Goal: Information Seeking & Learning: Understand process/instructions

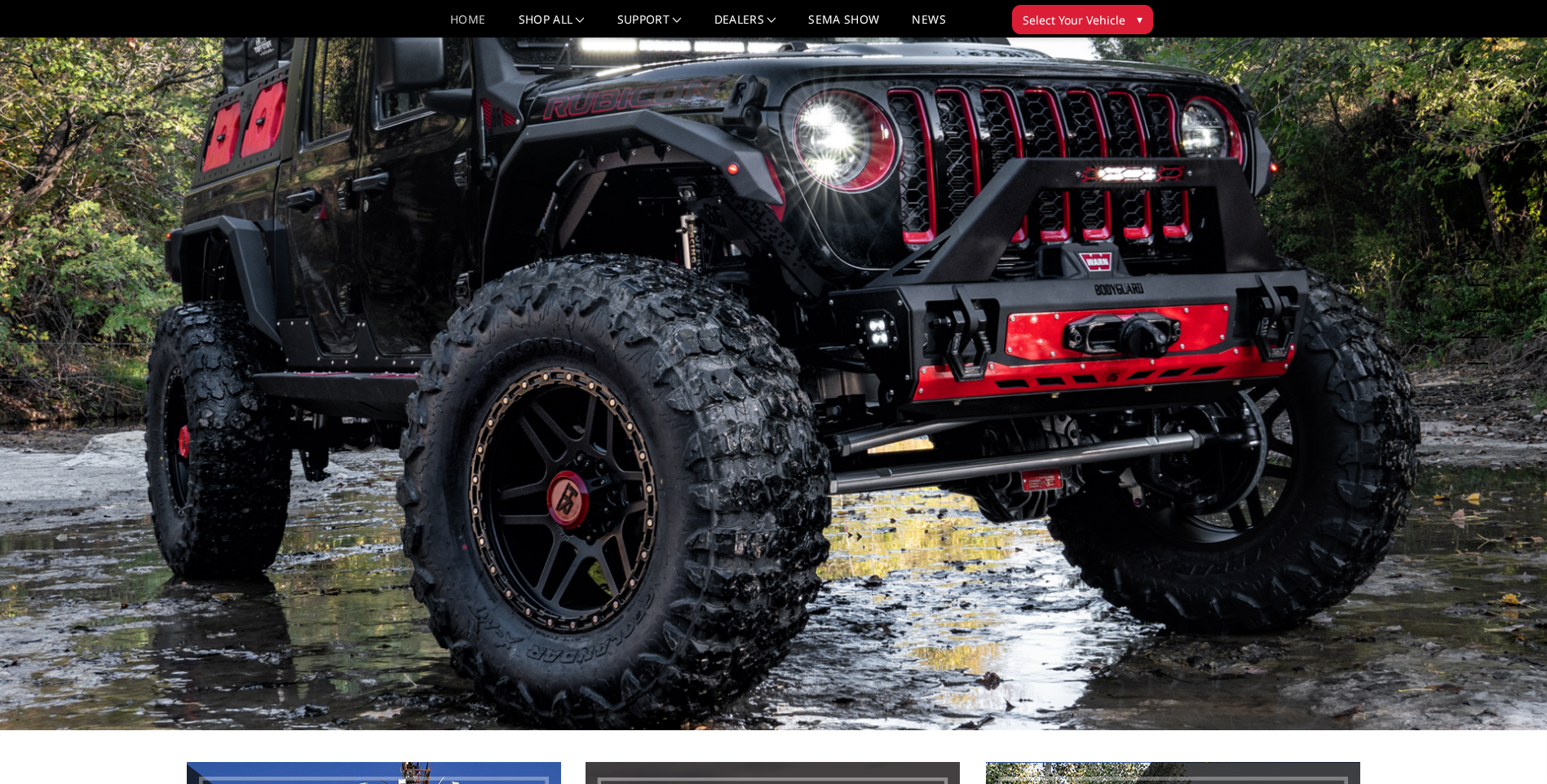
scroll to position [82, 0]
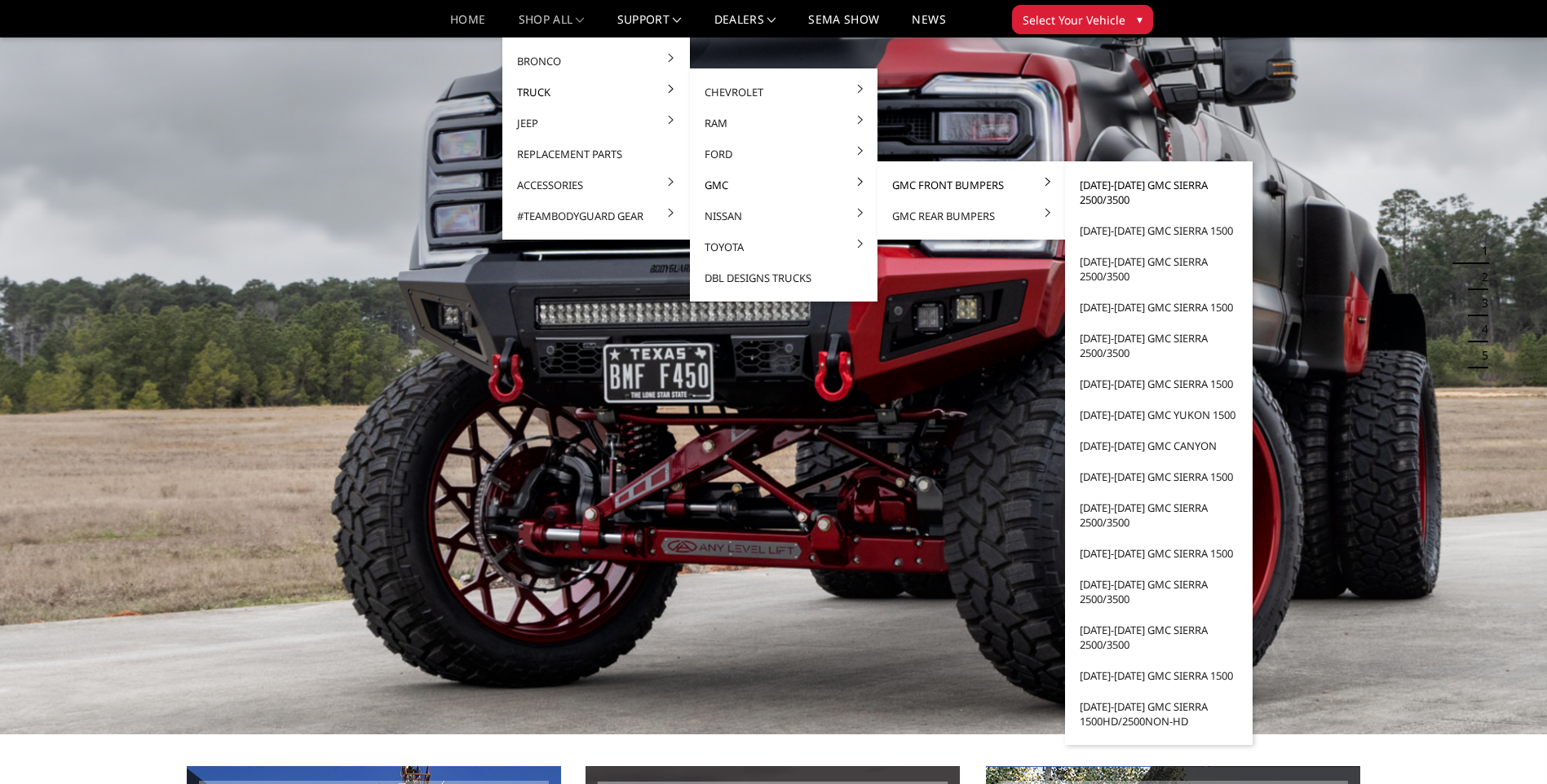
click at [1163, 179] on link "[DATE]-[DATE] GMC Sierra 2500/3500" at bounding box center [1158, 192] width 175 height 46
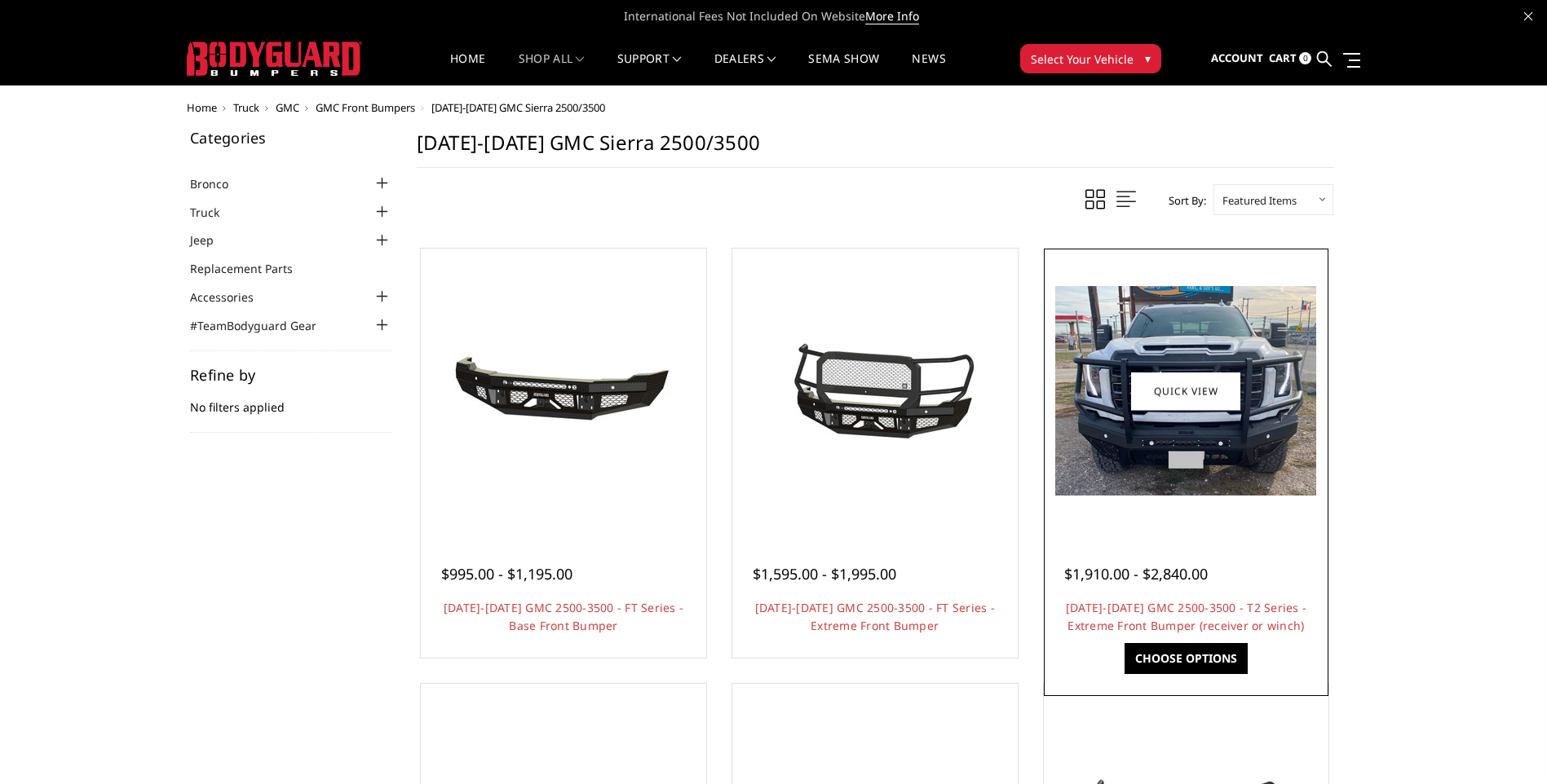
click at [1218, 376] on link "Quick view" at bounding box center [1185, 391] width 110 height 39
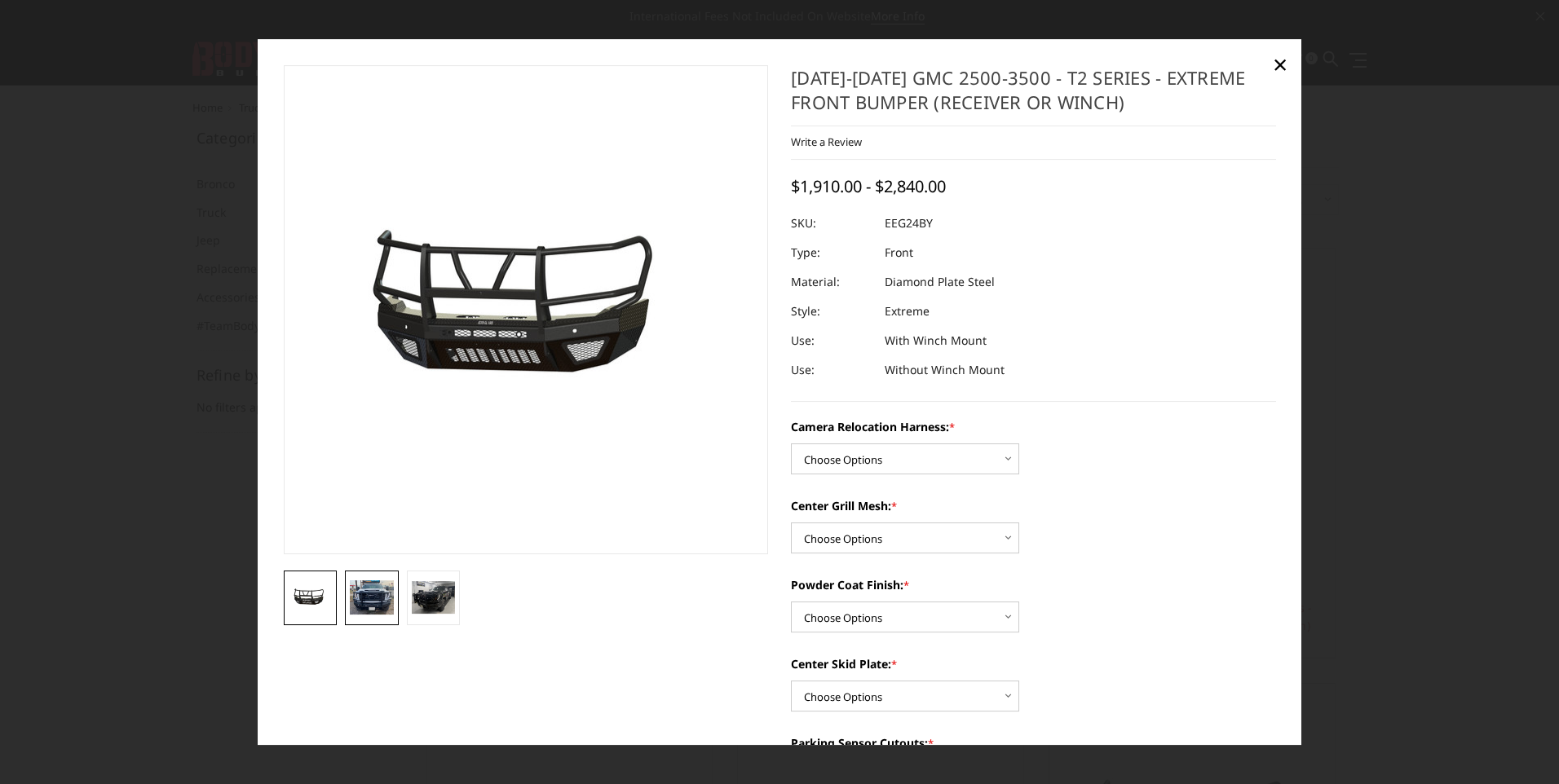
click at [365, 595] on img at bounding box center [372, 598] width 44 height 35
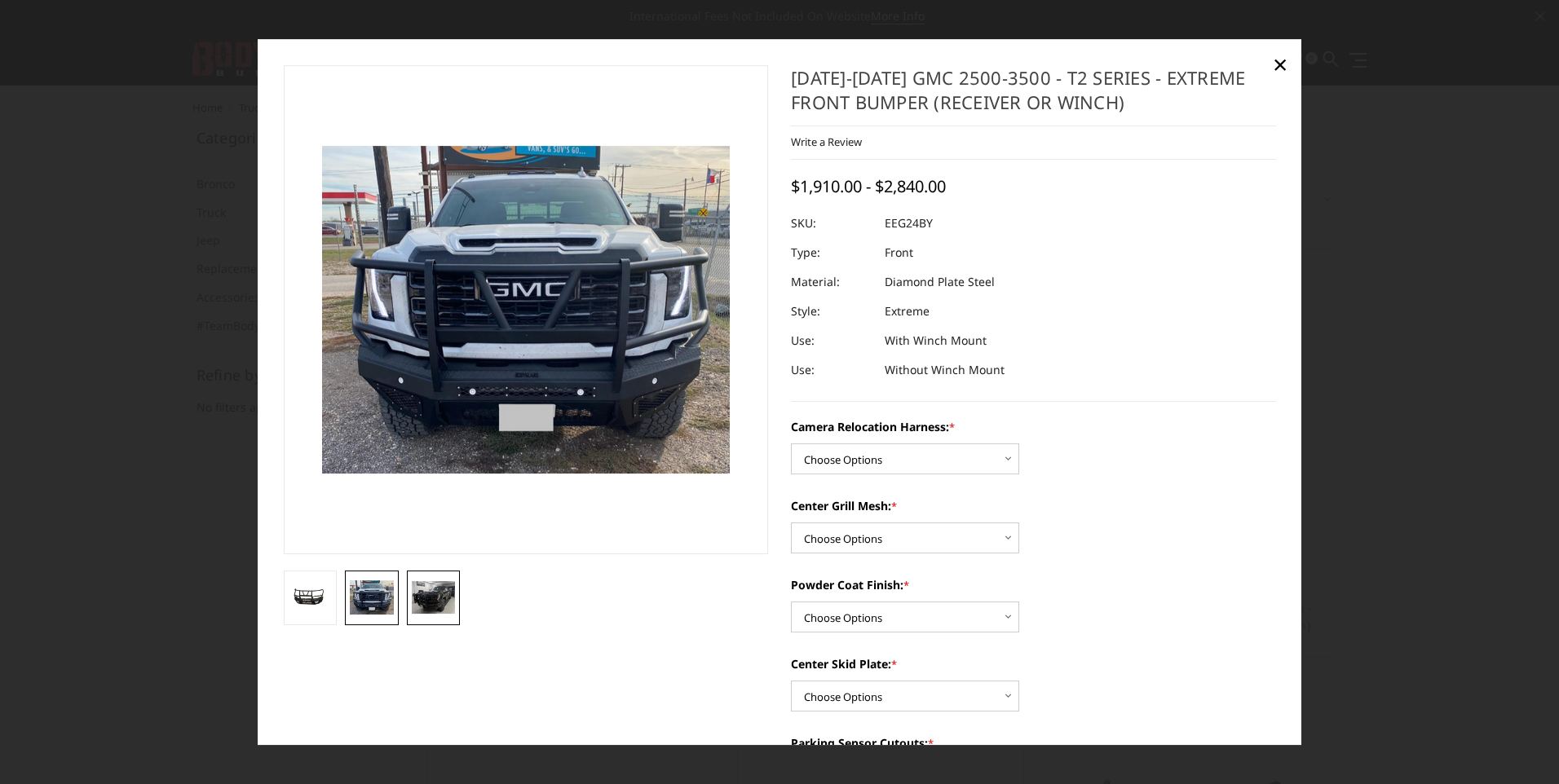
click at [452, 605] on img at bounding box center [433, 598] width 44 height 33
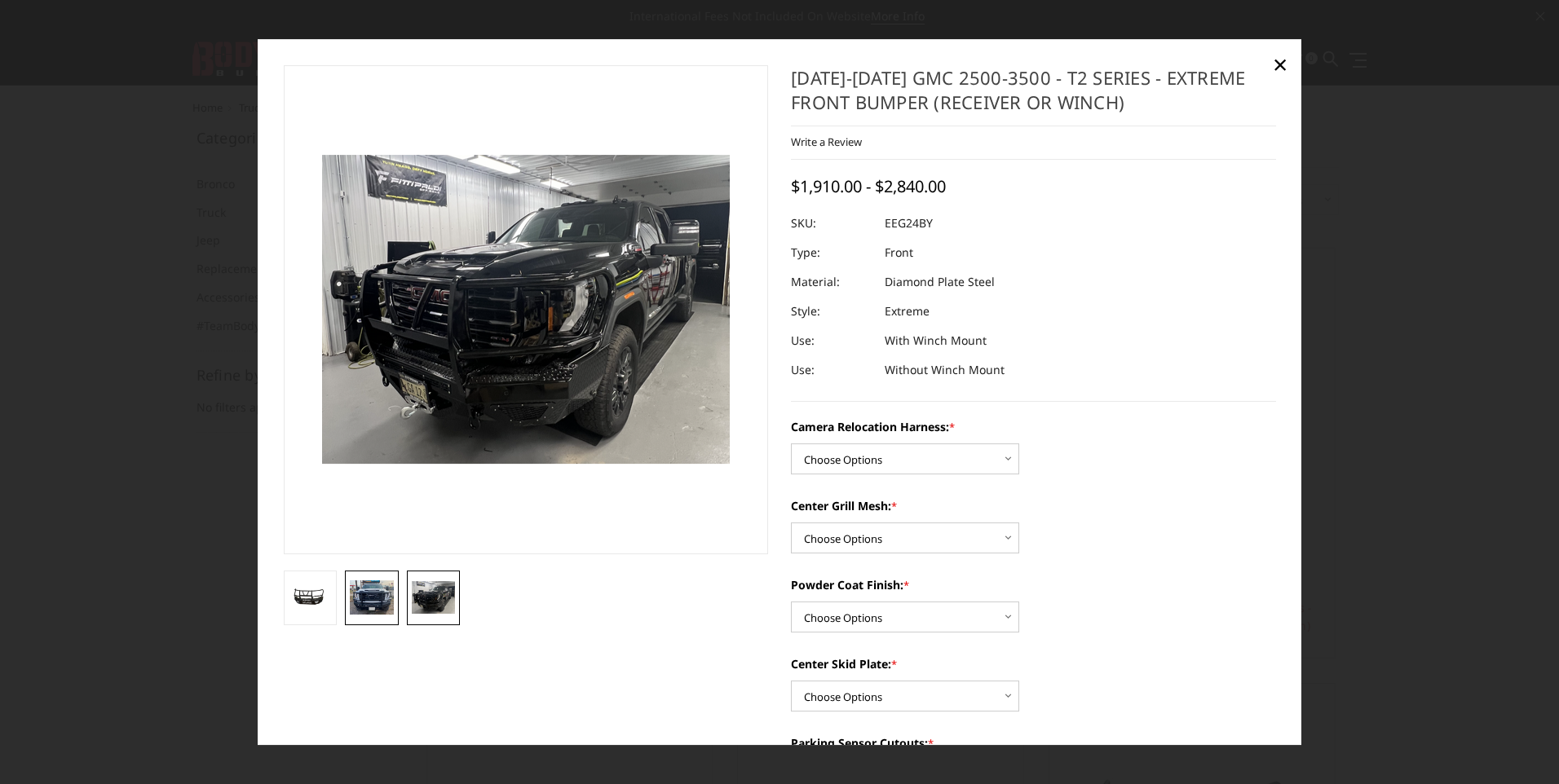
click at [390, 602] on img at bounding box center [372, 598] width 44 height 35
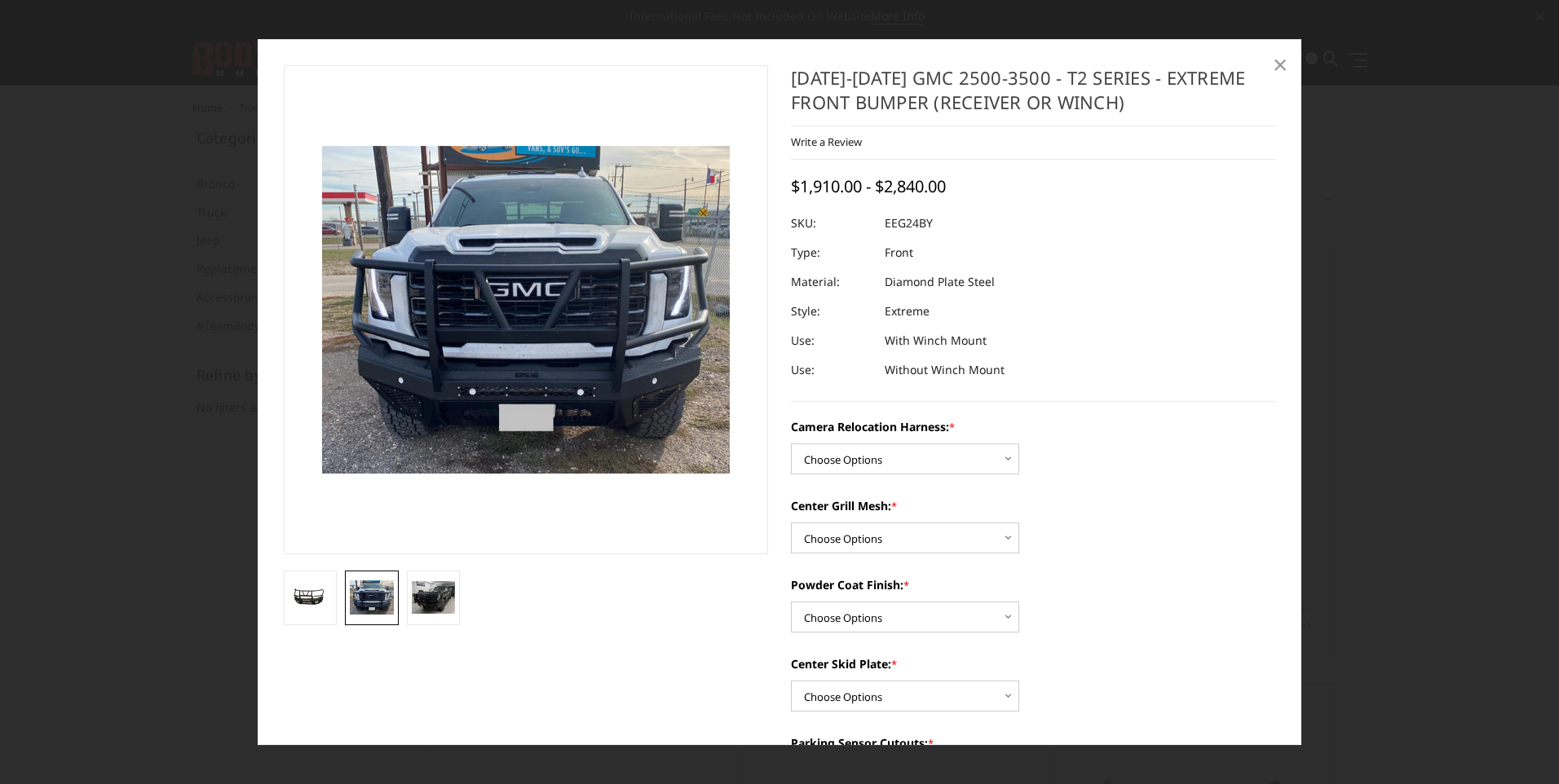
click at [1285, 60] on span "×" at bounding box center [1279, 64] width 15 height 35
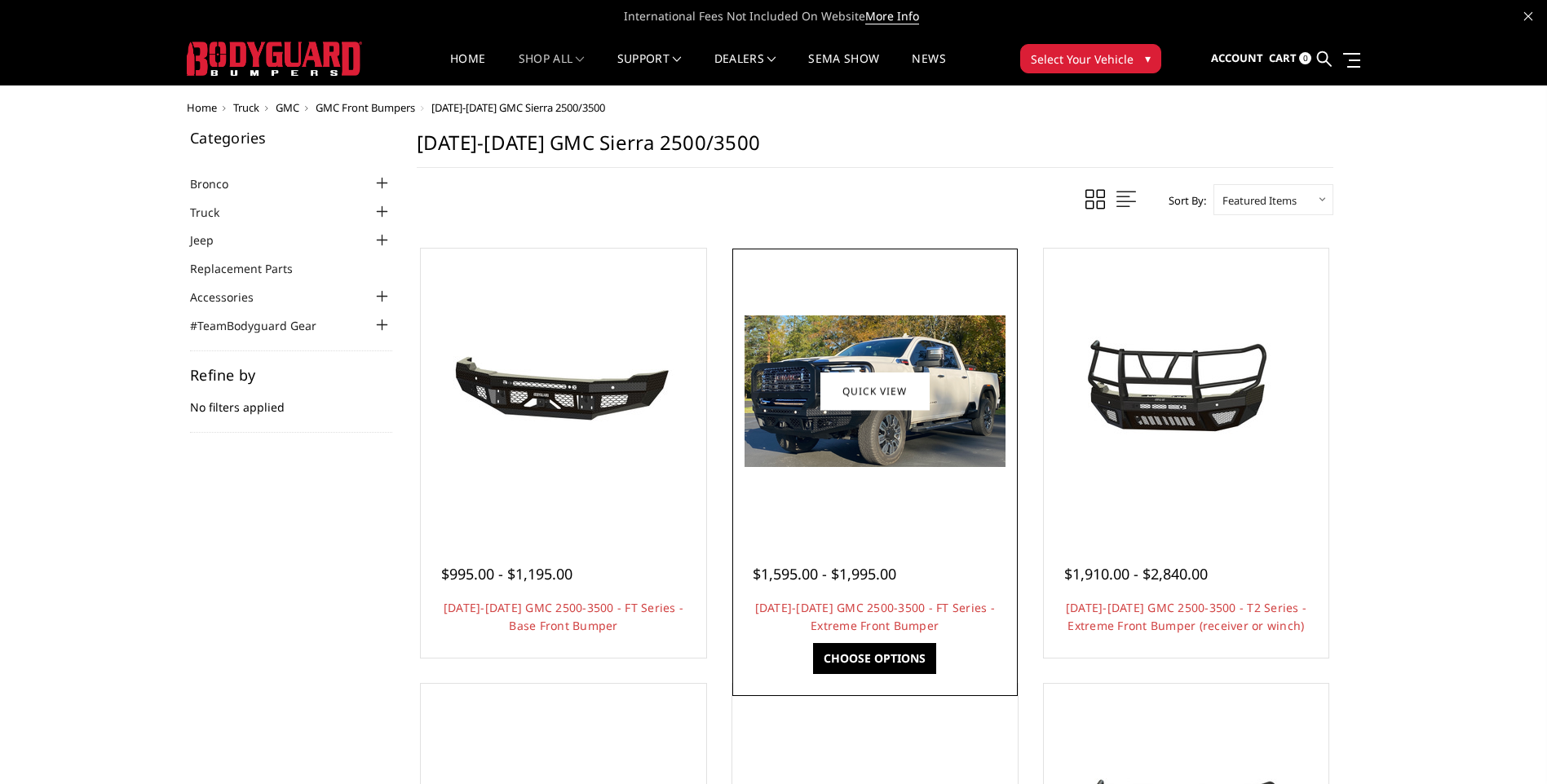
click at [869, 374] on link "Quick view" at bounding box center [875, 391] width 110 height 39
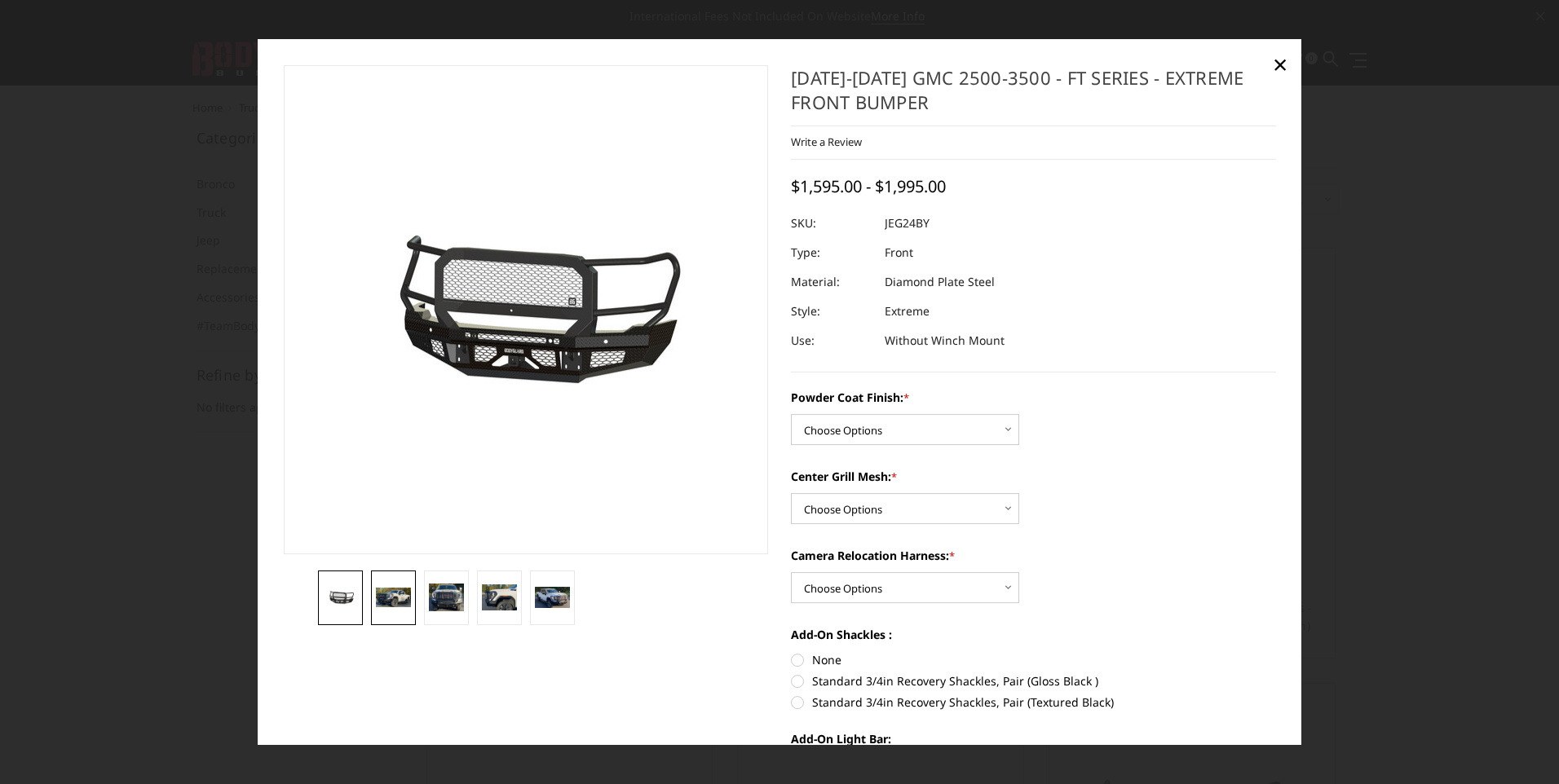
click at [392, 597] on img at bounding box center [393, 597] width 35 height 20
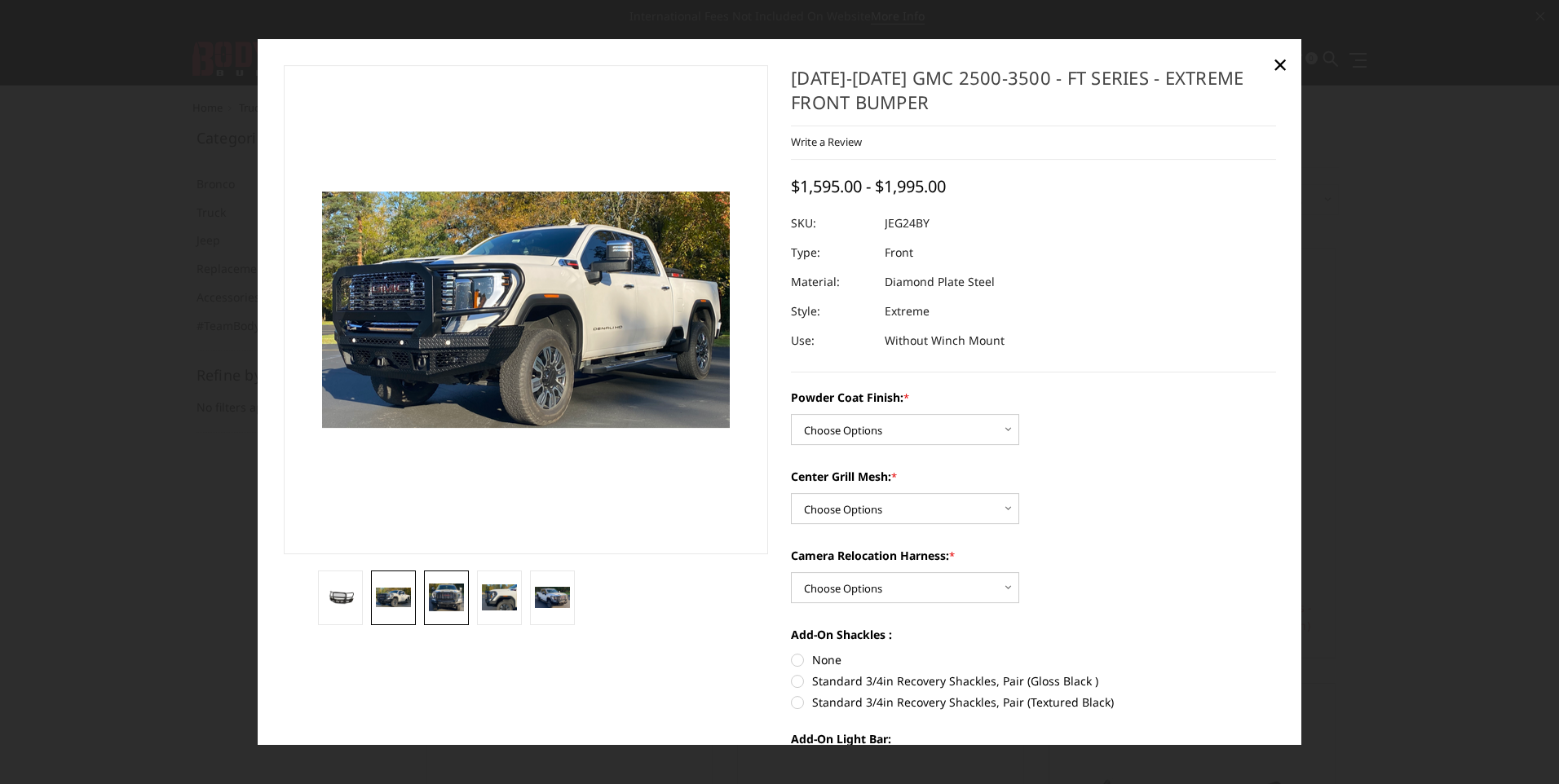
click at [454, 604] on img at bounding box center [447, 597] width 35 height 28
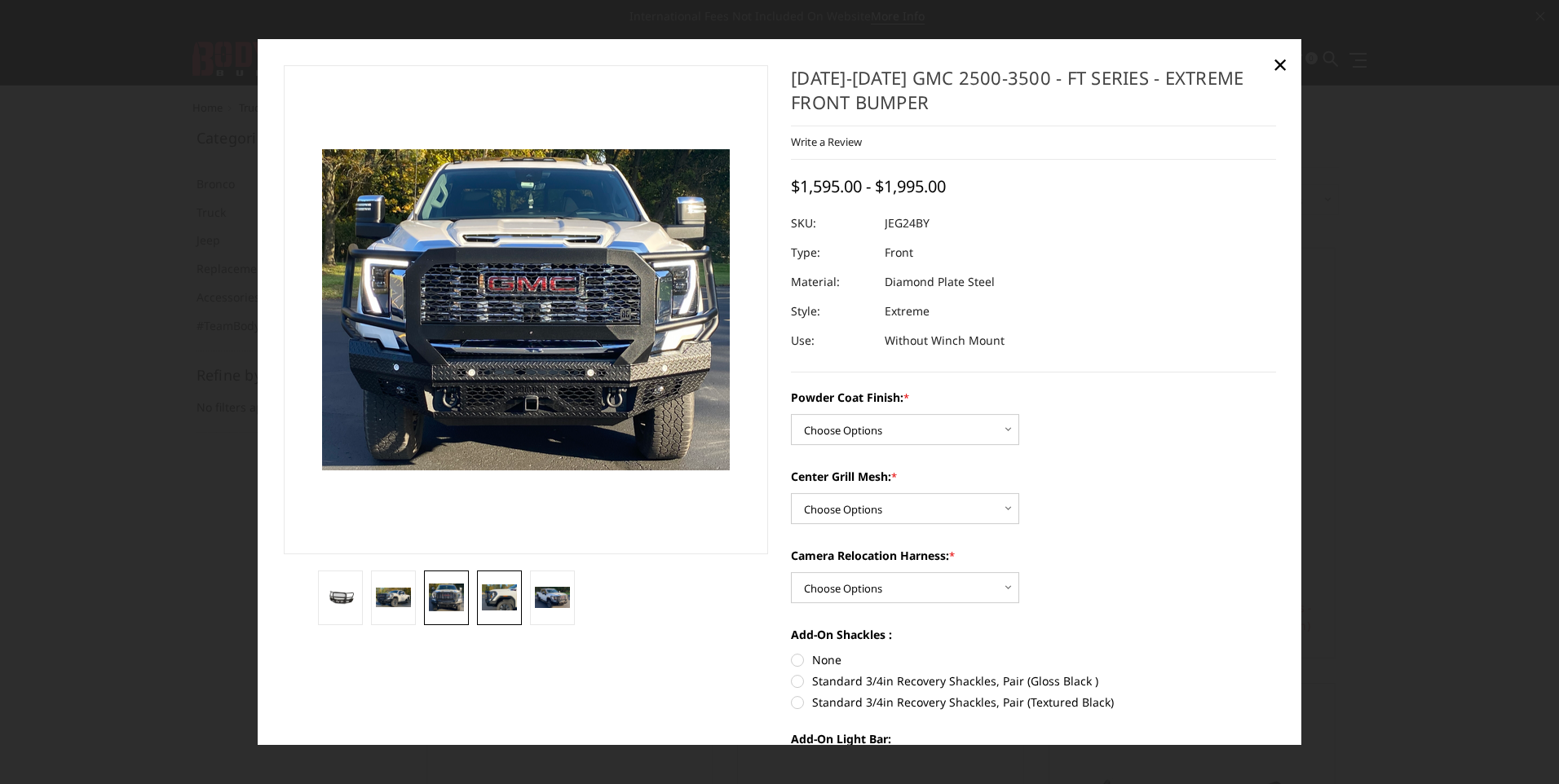
click at [483, 593] on img at bounding box center [499, 597] width 35 height 26
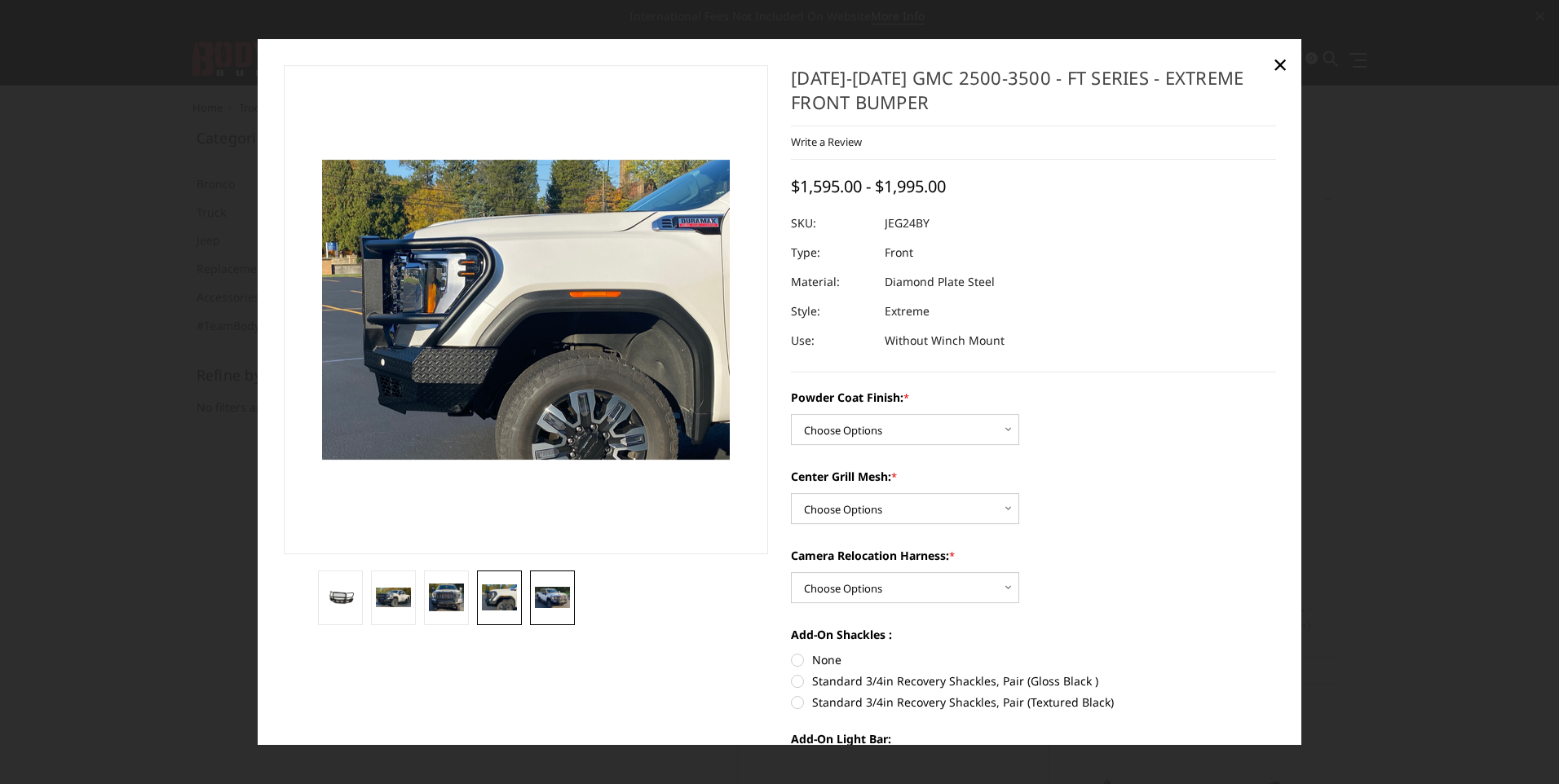
click at [554, 595] on img at bounding box center [553, 597] width 35 height 21
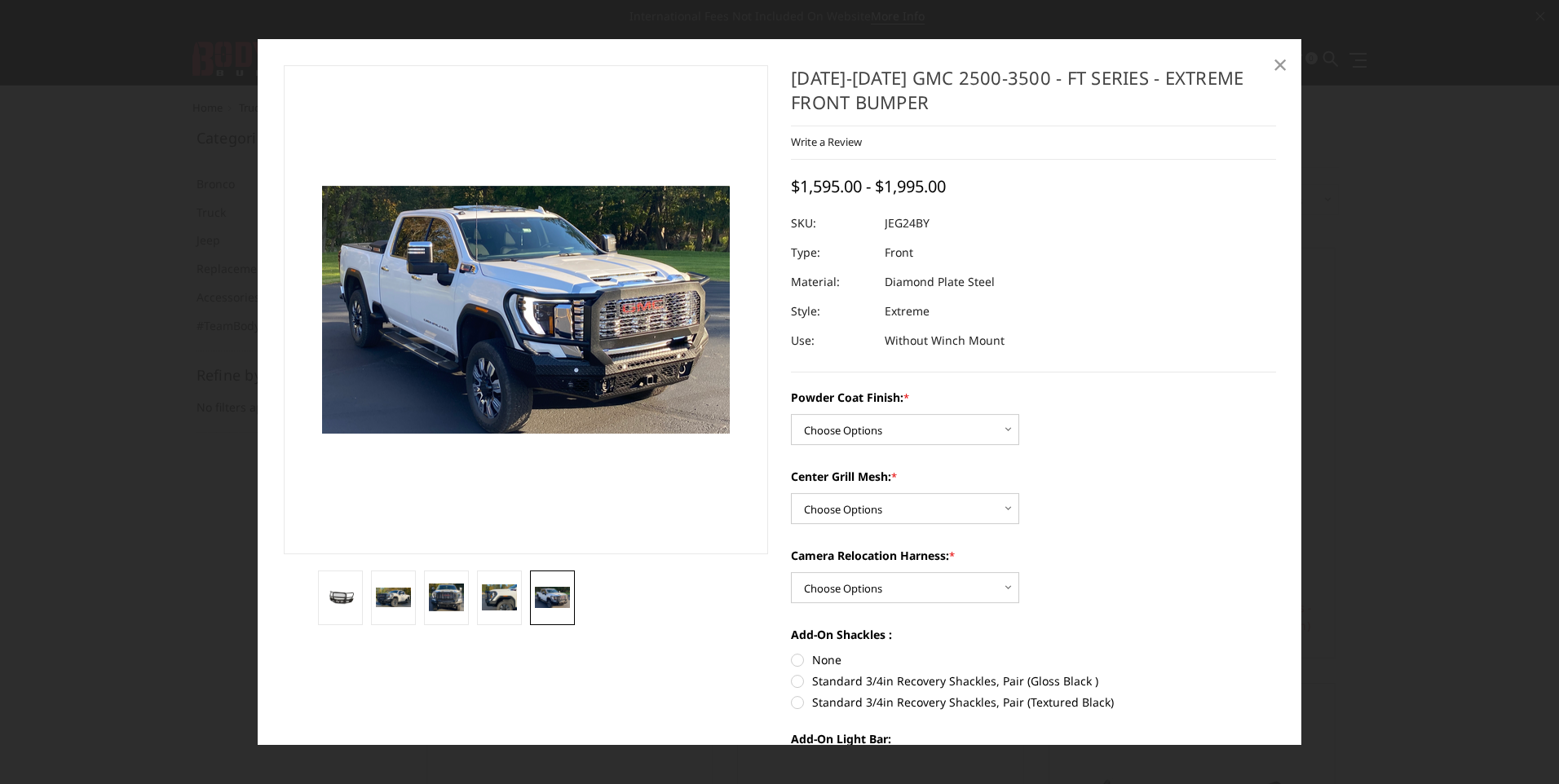
click at [1272, 64] on span "×" at bounding box center [1279, 64] width 15 height 35
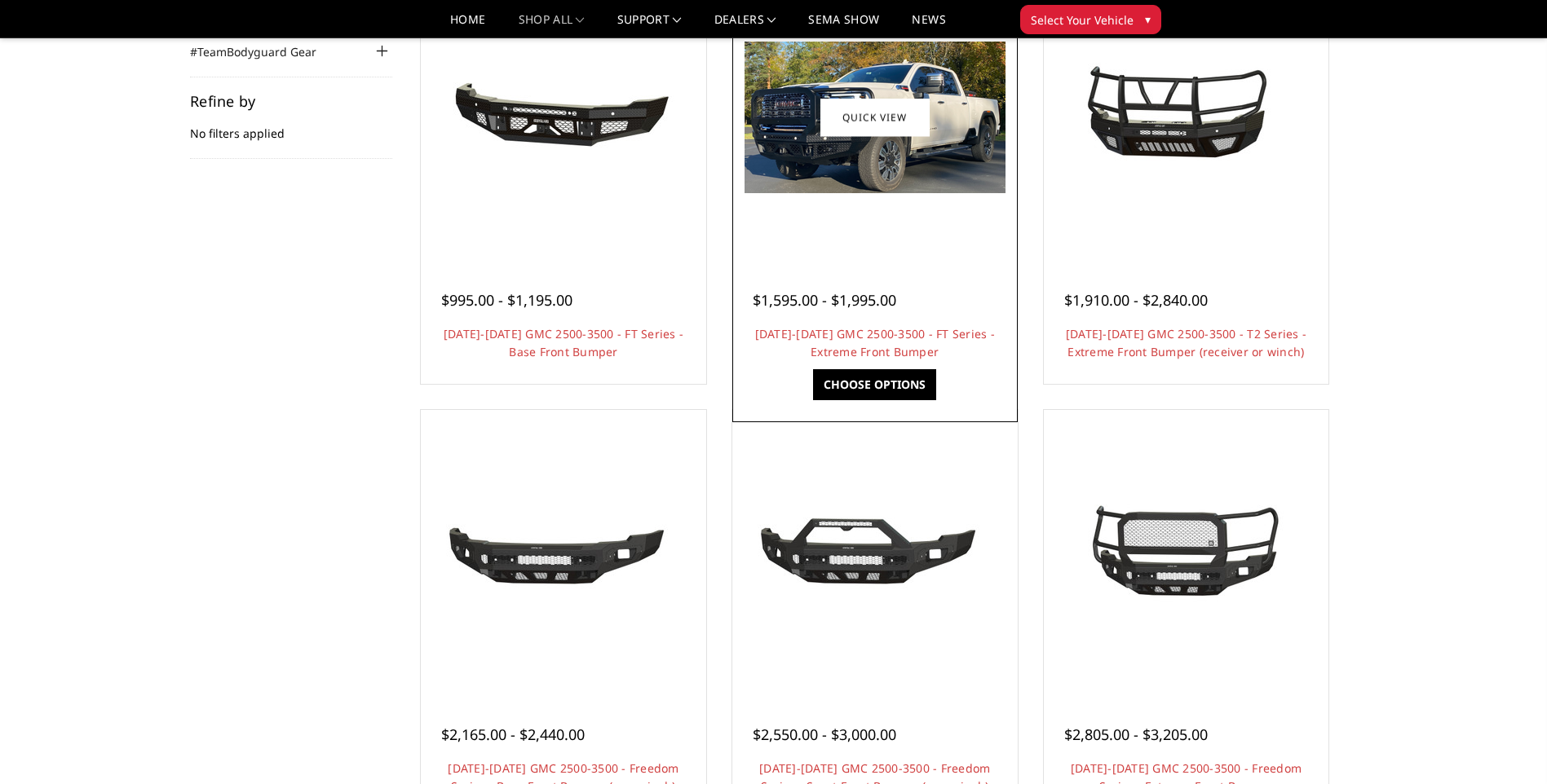
scroll to position [326, 0]
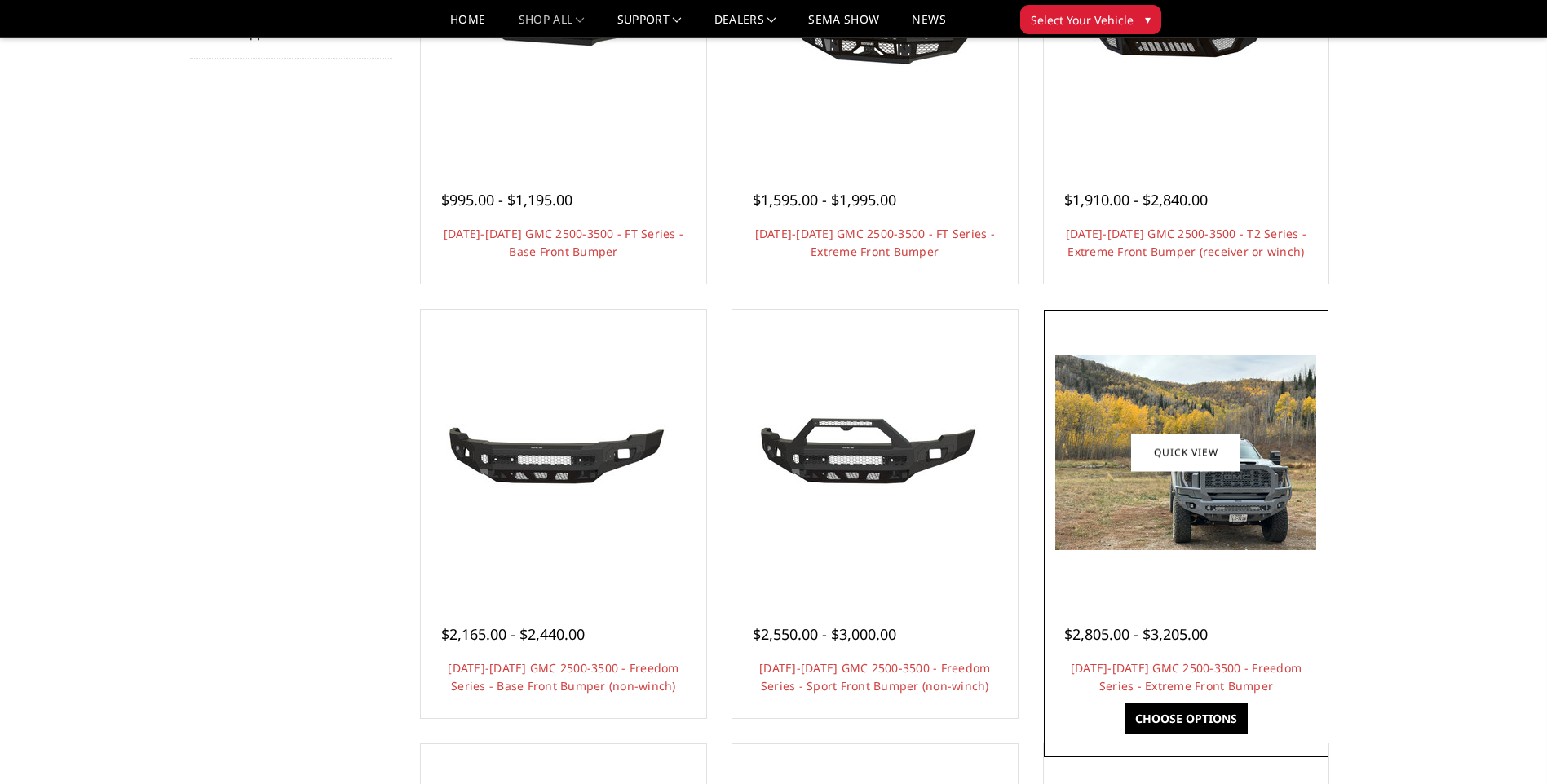
click at [1270, 425] on img at bounding box center [1185, 452] width 261 height 196
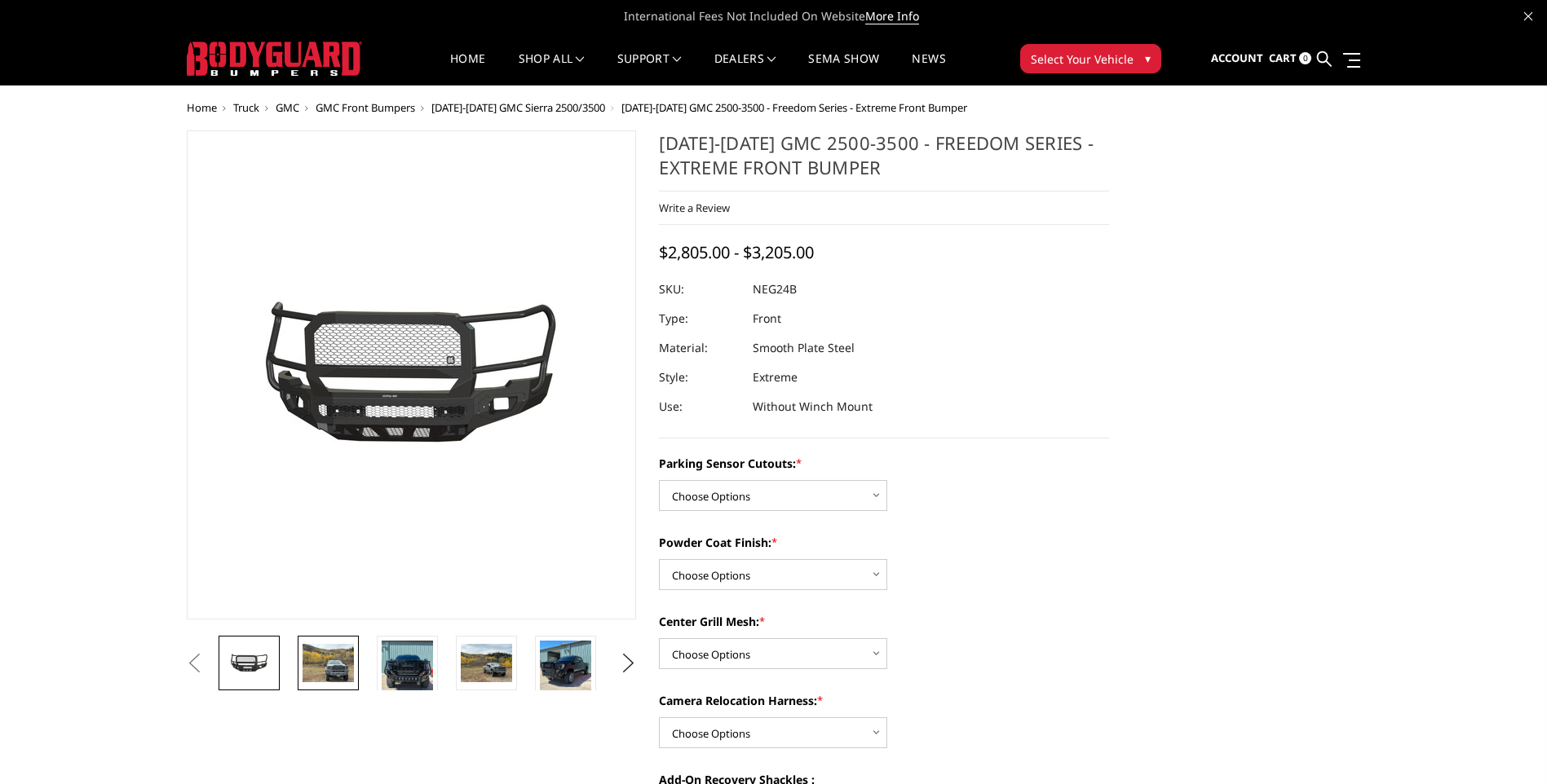
click at [340, 676] on img at bounding box center [328, 663] width 52 height 39
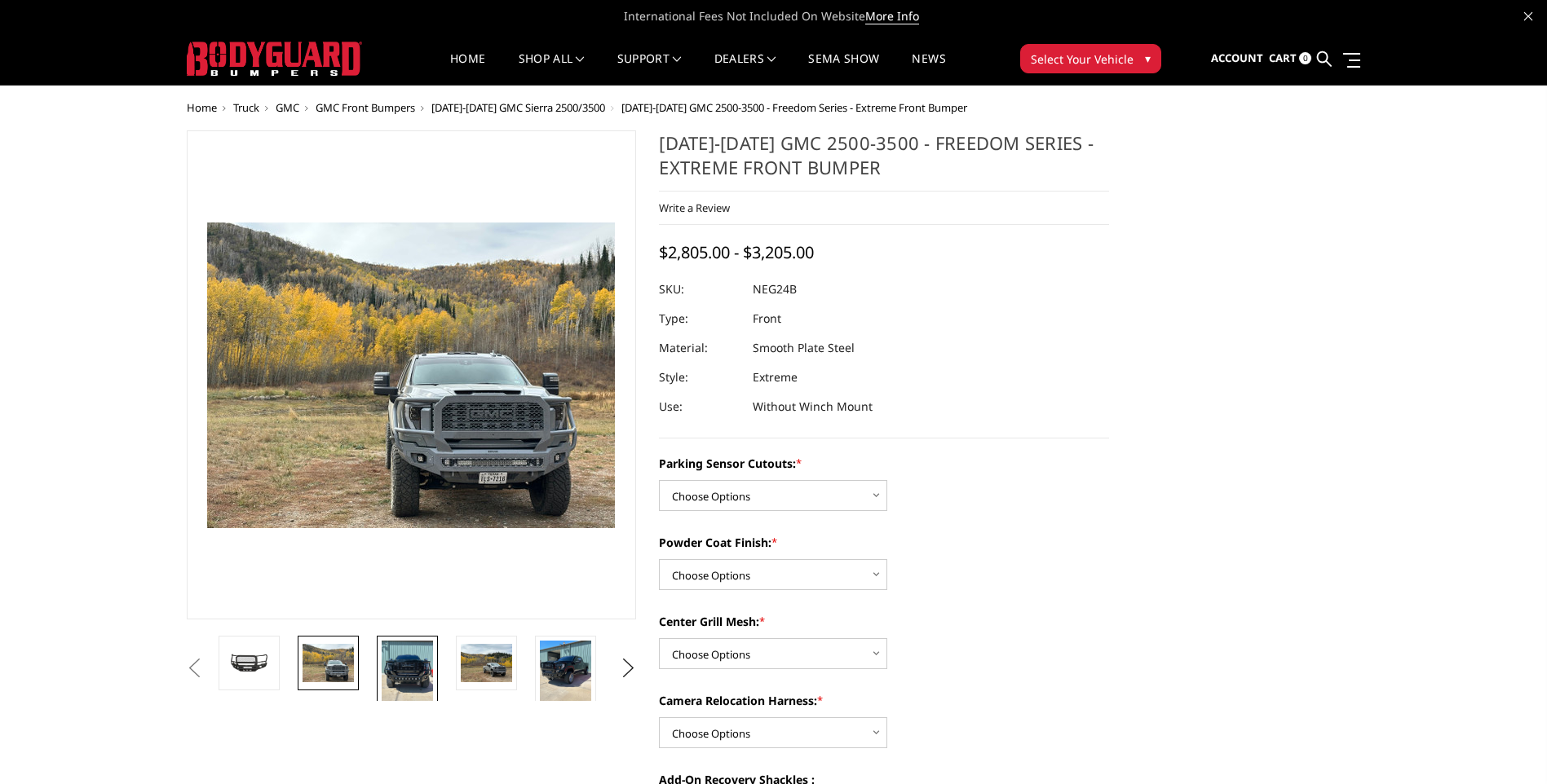
click at [388, 666] on img at bounding box center [407, 674] width 52 height 68
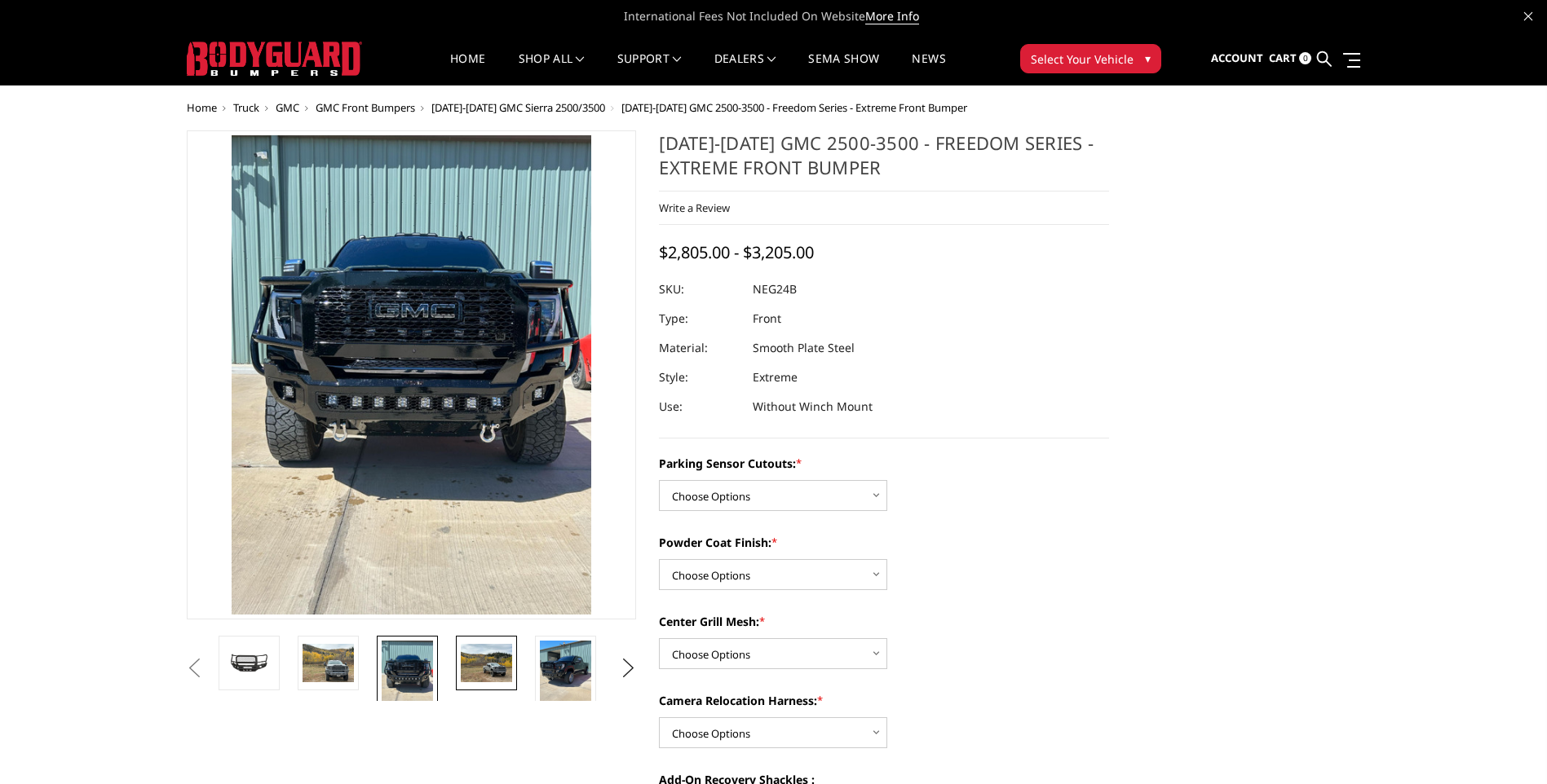
click at [515, 665] on link at bounding box center [486, 663] width 61 height 54
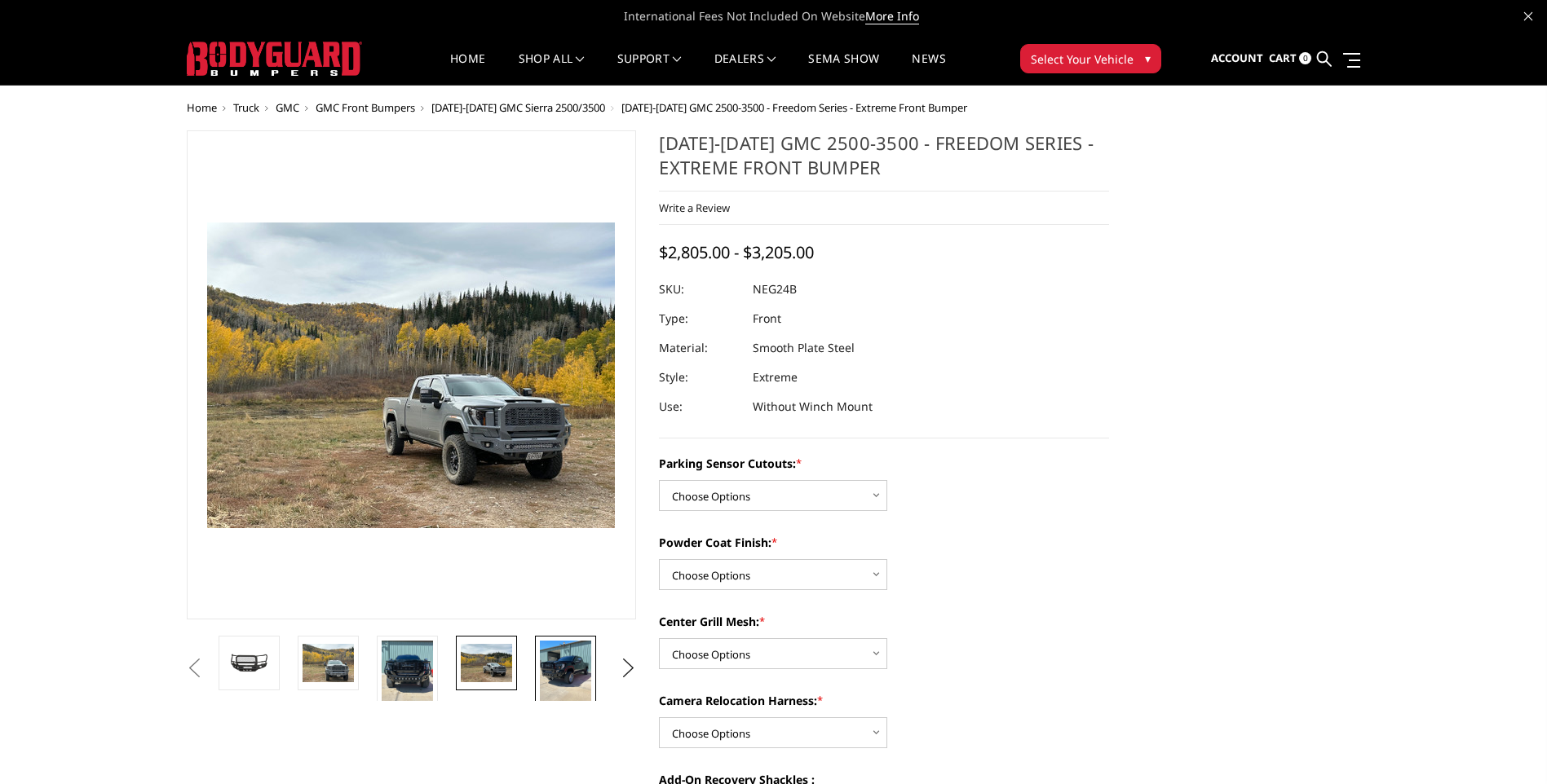
click at [543, 660] on img at bounding box center [565, 674] width 52 height 68
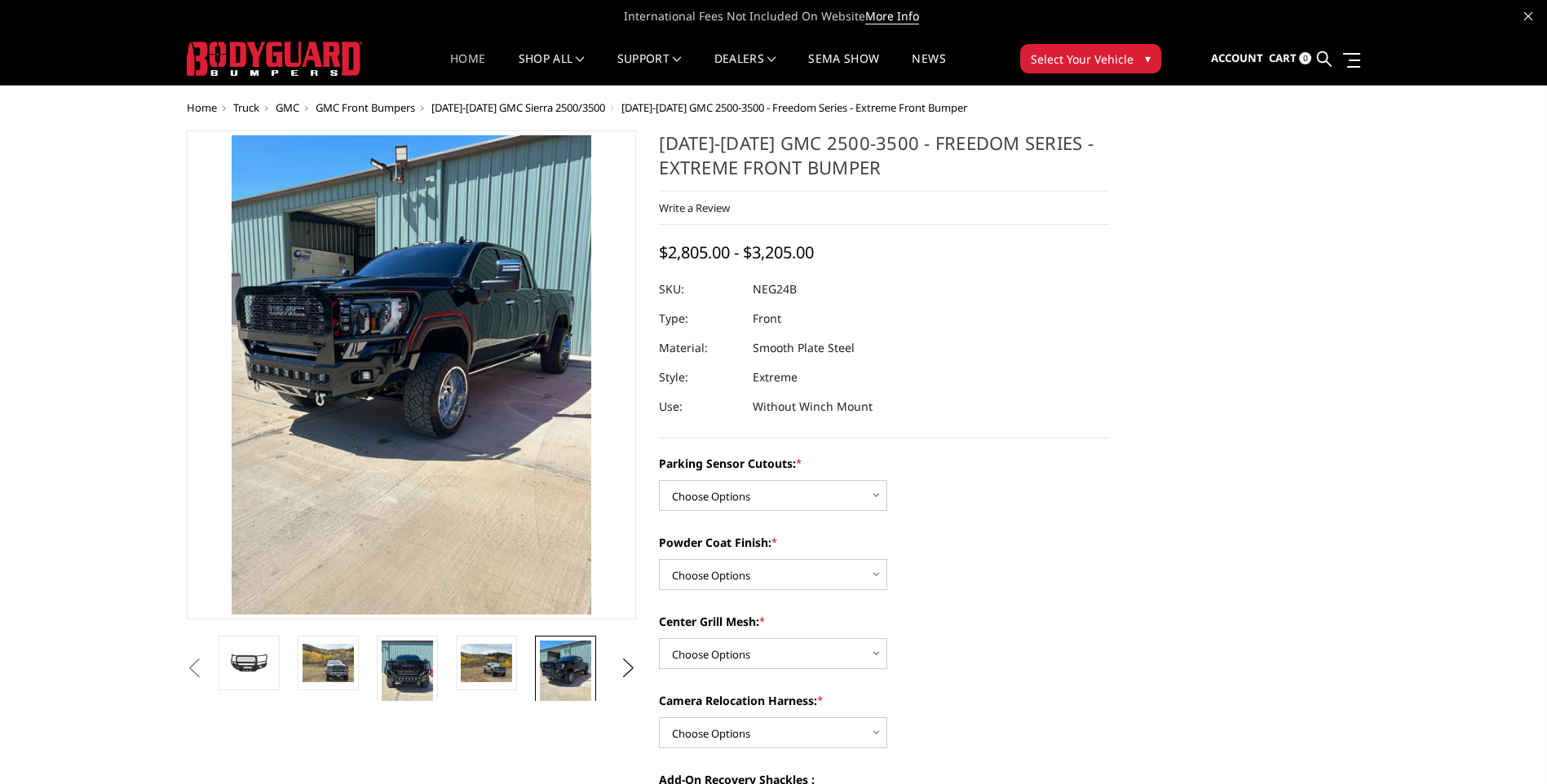
click at [469, 60] on link "Home" at bounding box center [468, 68] width 35 height 32
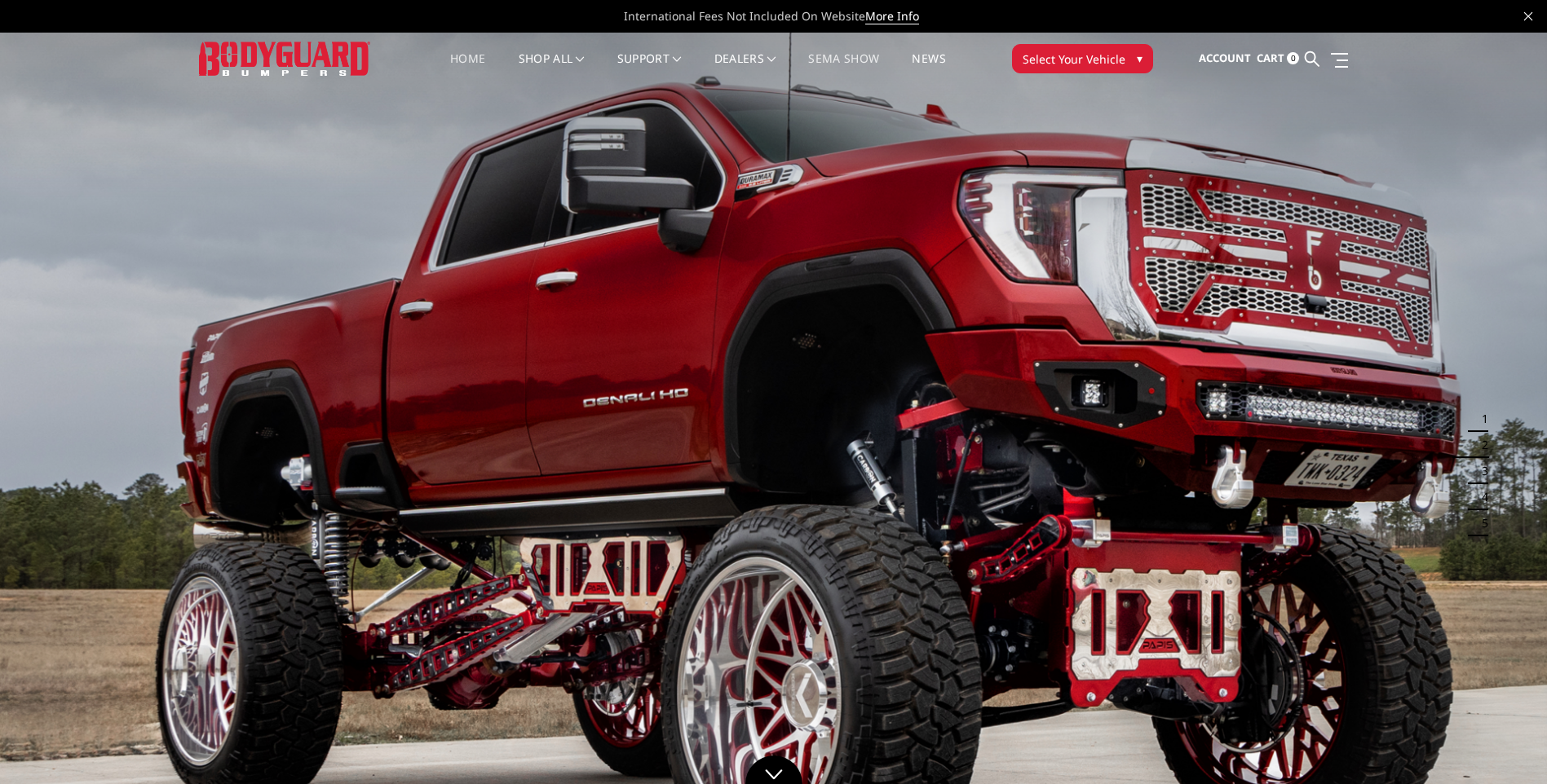
click at [852, 53] on link "SEMA Show" at bounding box center [843, 68] width 71 height 32
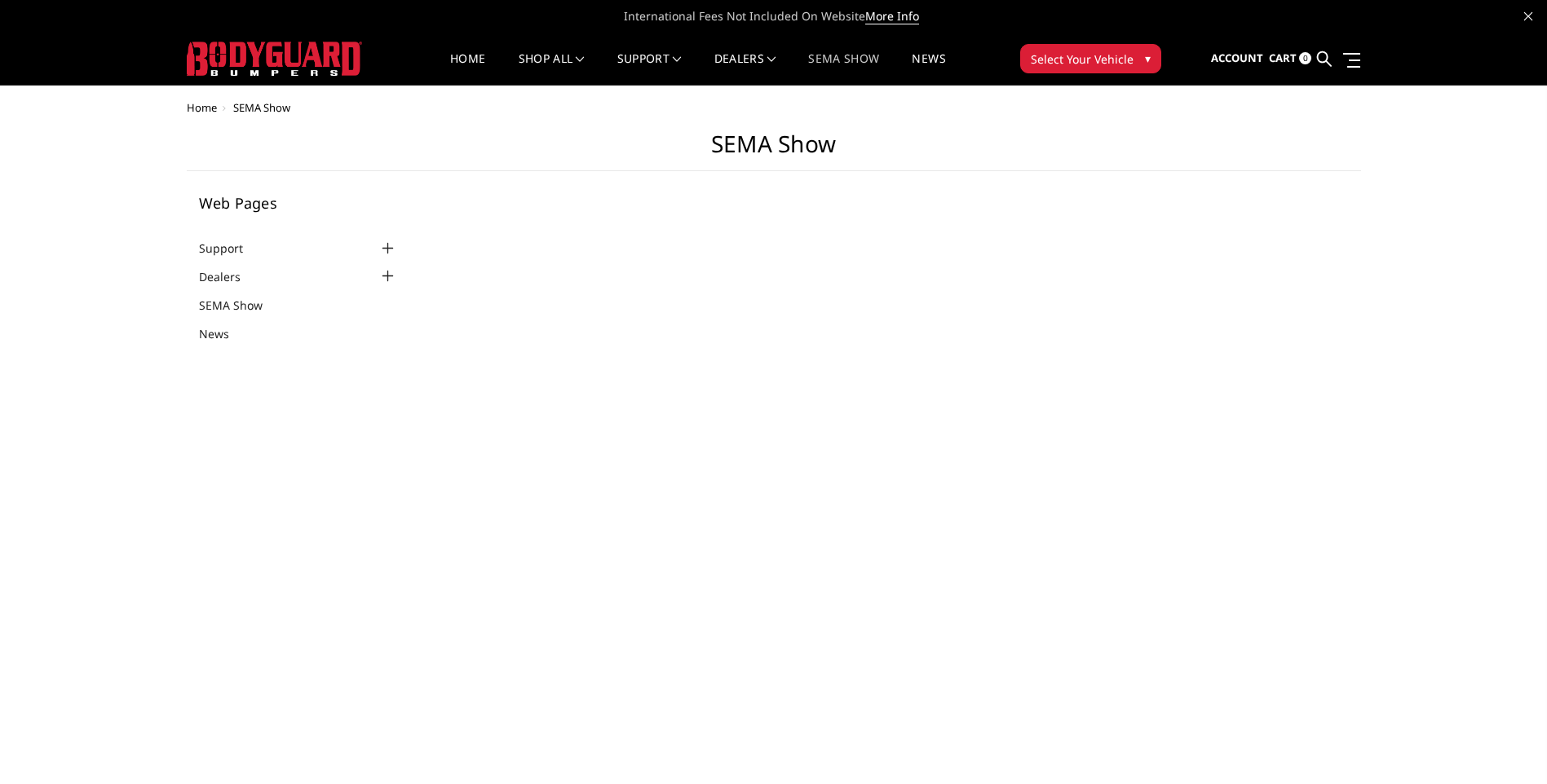
select select "US"
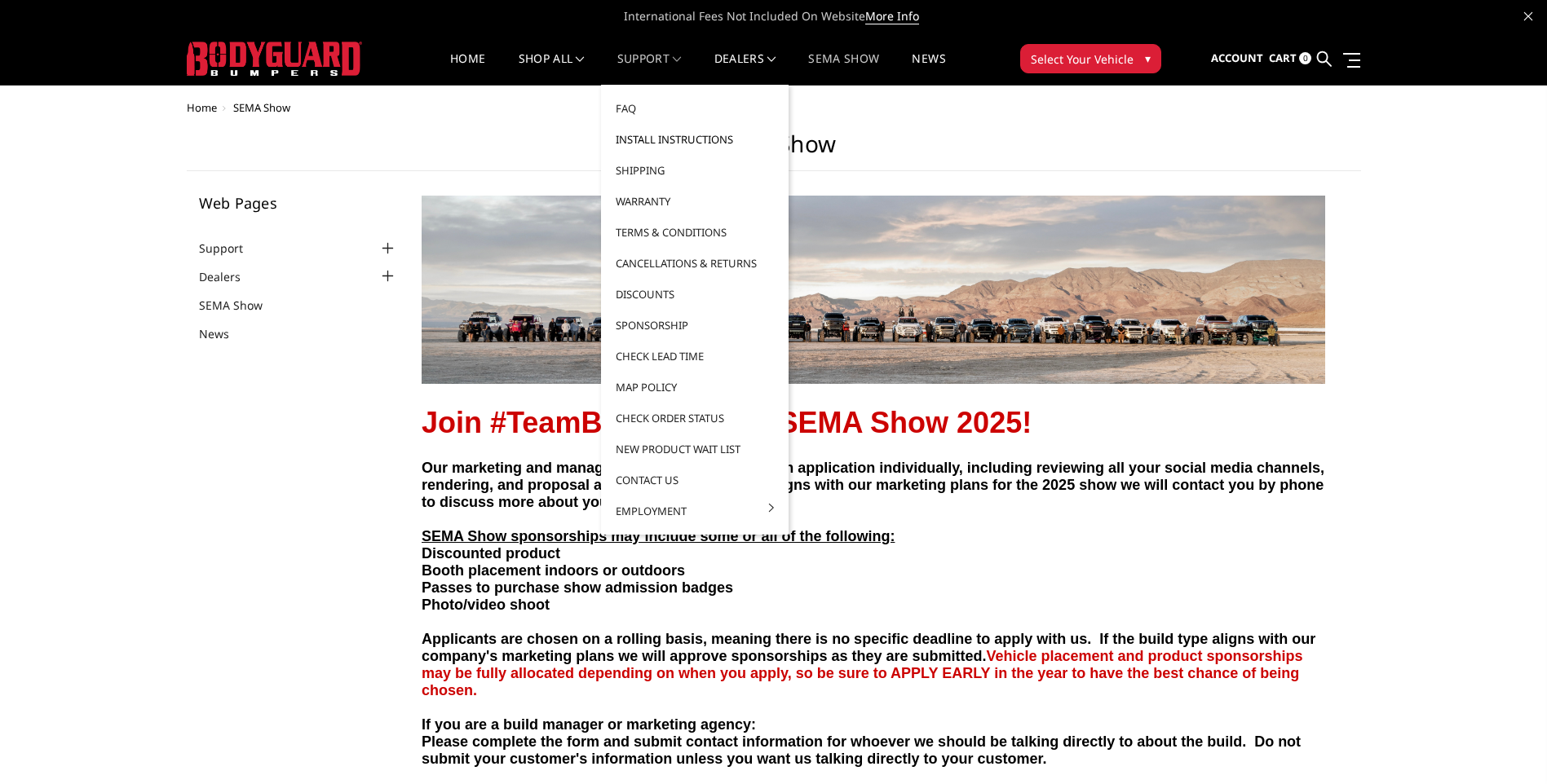
click at [662, 139] on link "Install Instructions" at bounding box center [694, 139] width 175 height 31
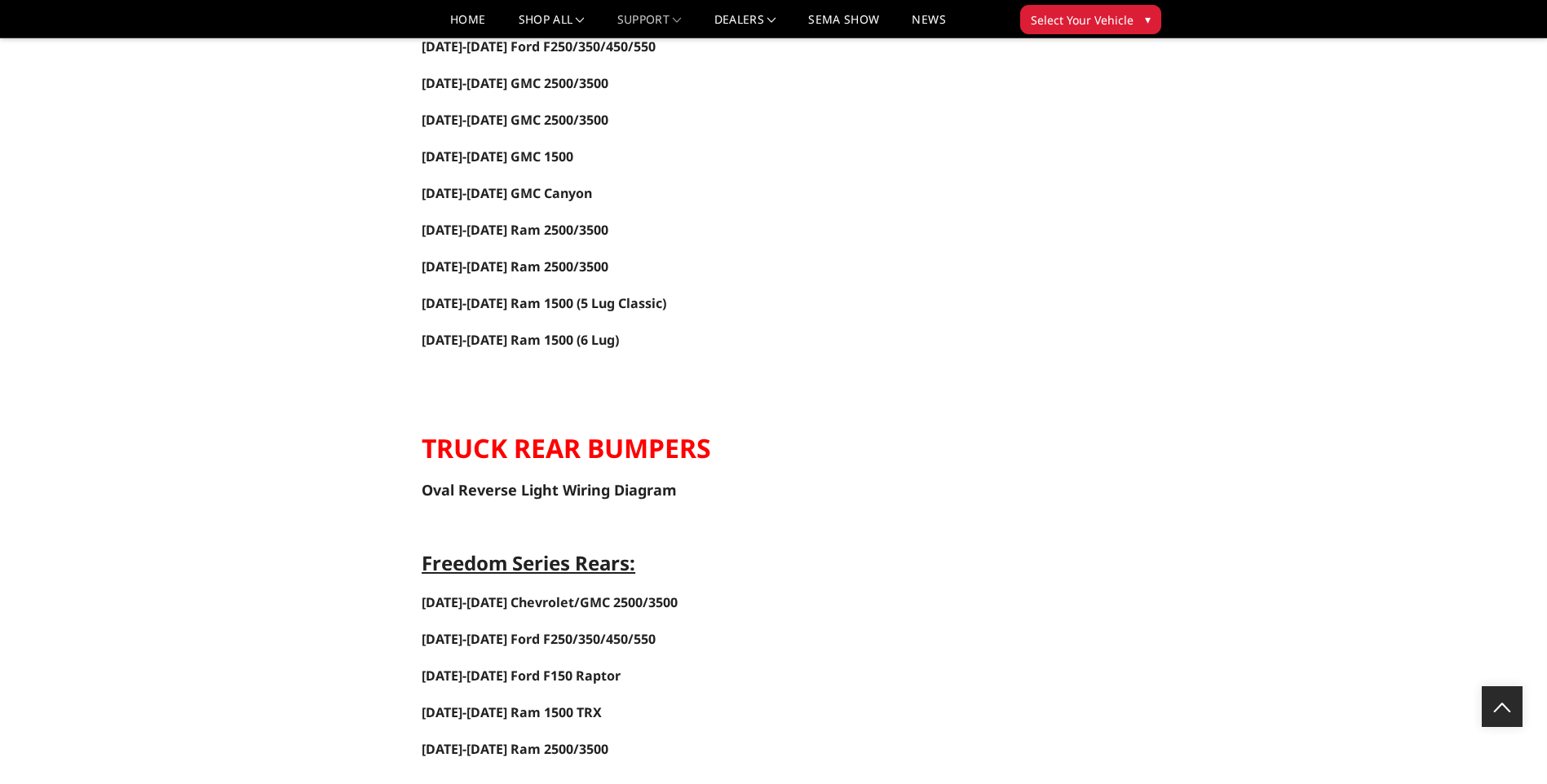
scroll to position [2527, 0]
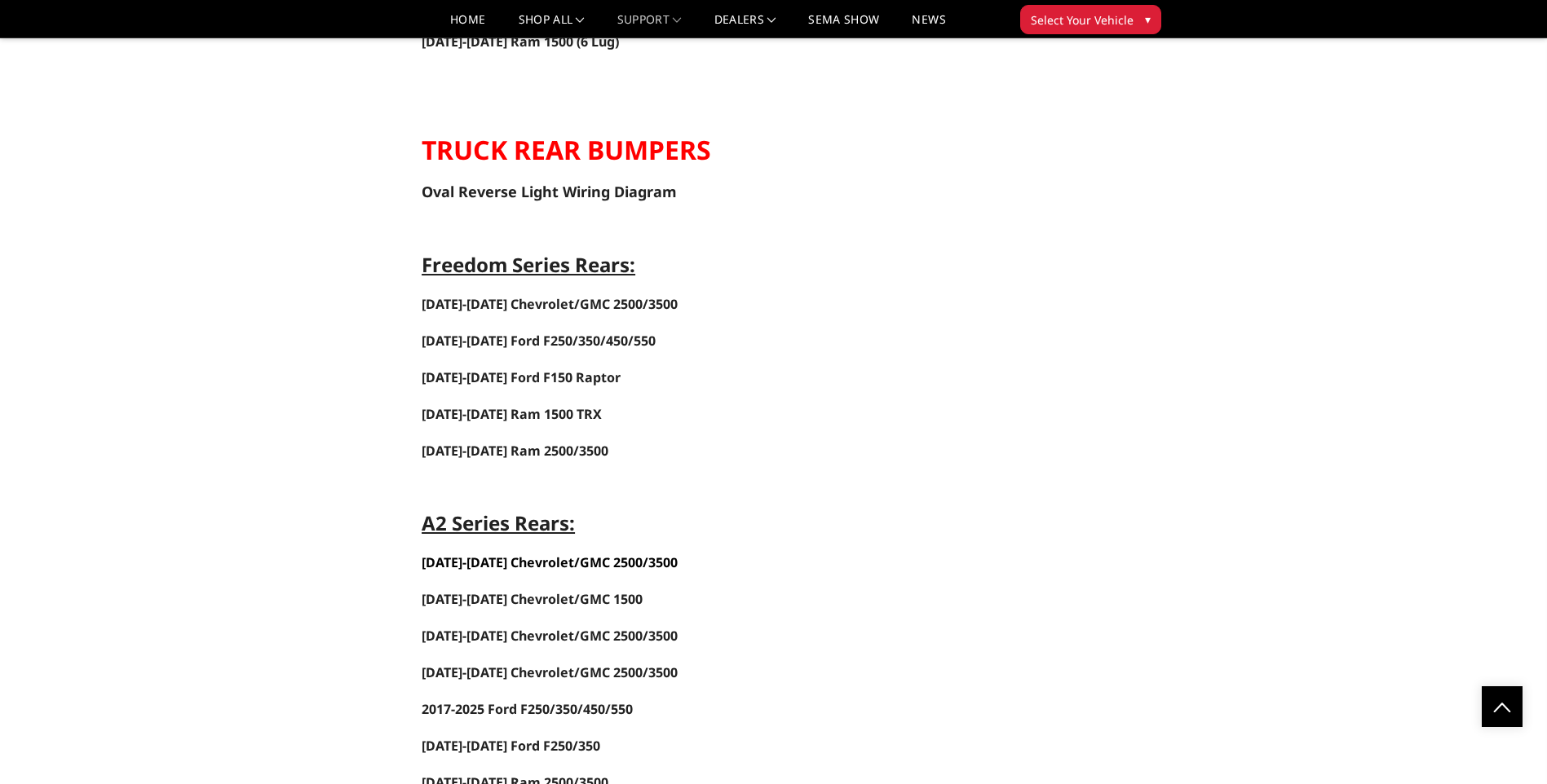
click at [598, 559] on span "[DATE]-[DATE] Chevrolet/GMC 2500/3500" at bounding box center [549, 562] width 256 height 18
click at [549, 557] on span "[DATE]-[DATE] Chevrolet/GMC 2500/3500" at bounding box center [549, 562] width 256 height 18
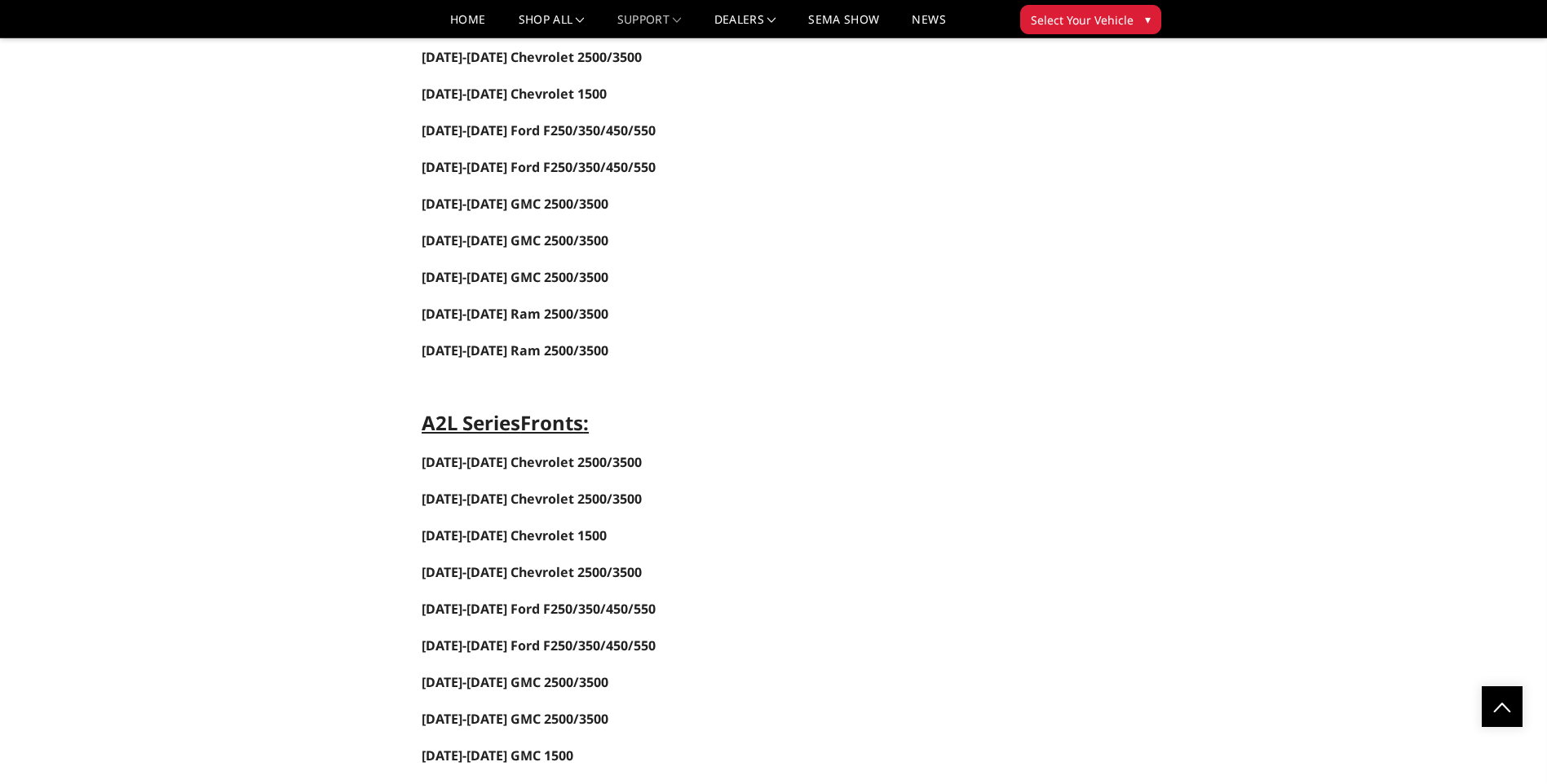
scroll to position [1141, 0]
